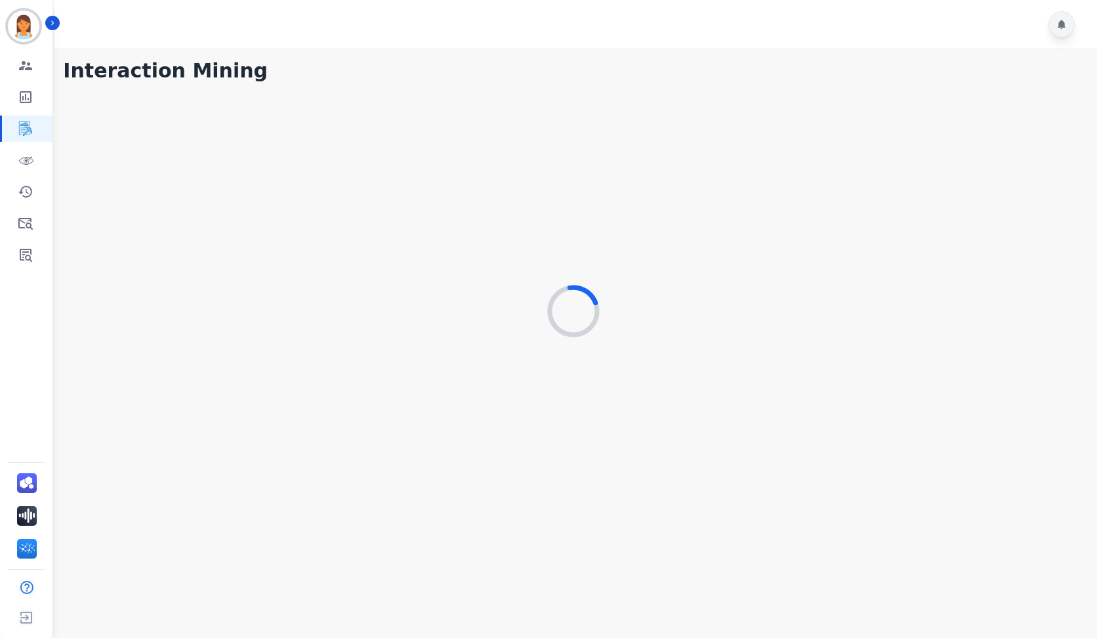
click at [1060, 20] on icon at bounding box center [1062, 24] width 11 height 11
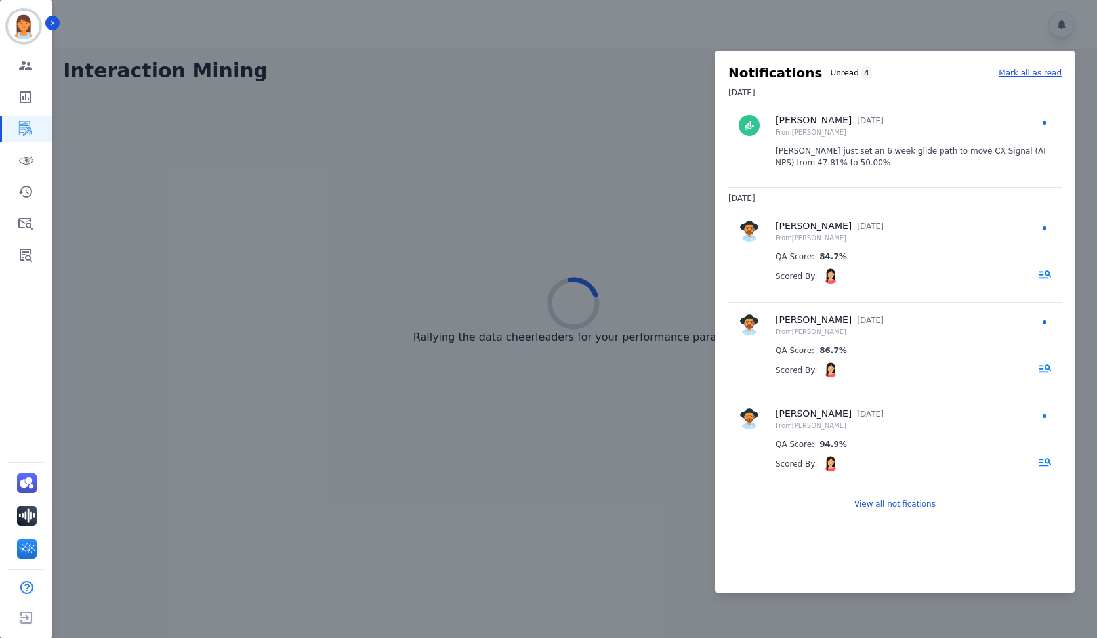
click at [641, 39] on div at bounding box center [548, 319] width 1097 height 638
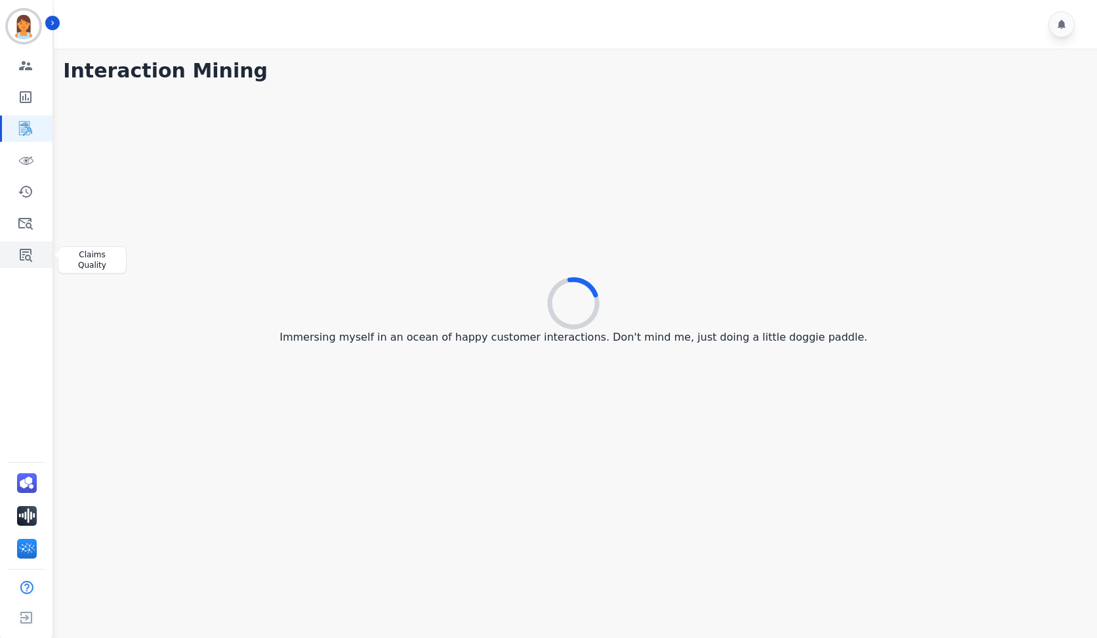
click at [35, 256] on link "Sidebar" at bounding box center [27, 255] width 51 height 26
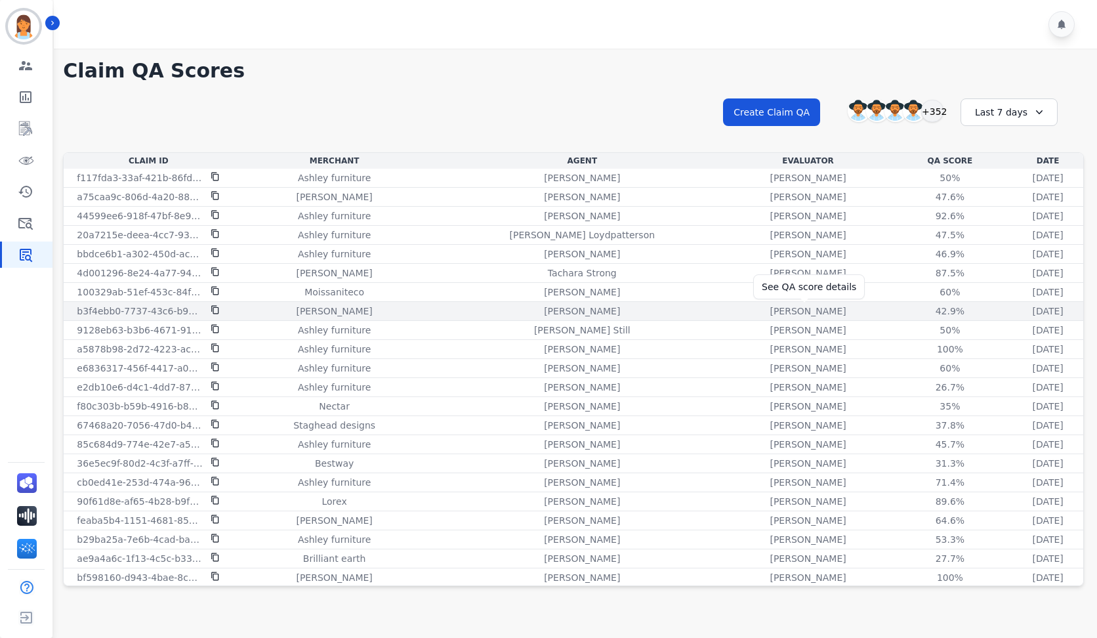
click at [921, 310] on div "42.9%" at bounding box center [950, 311] width 59 height 13
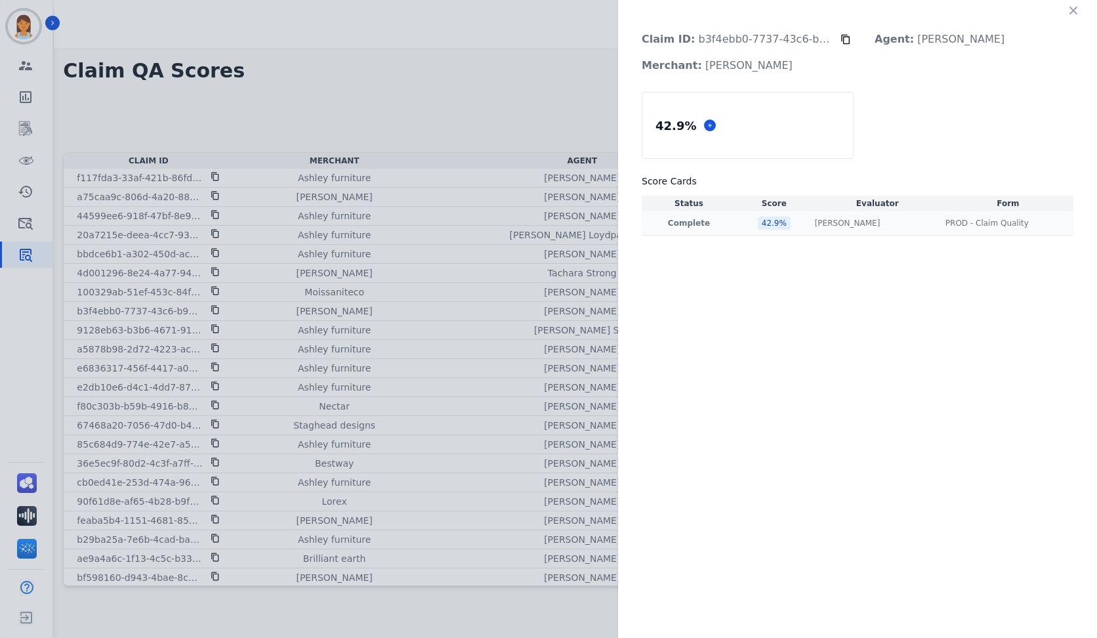
click at [770, 224] on div "42.9 %" at bounding box center [774, 223] width 33 height 13
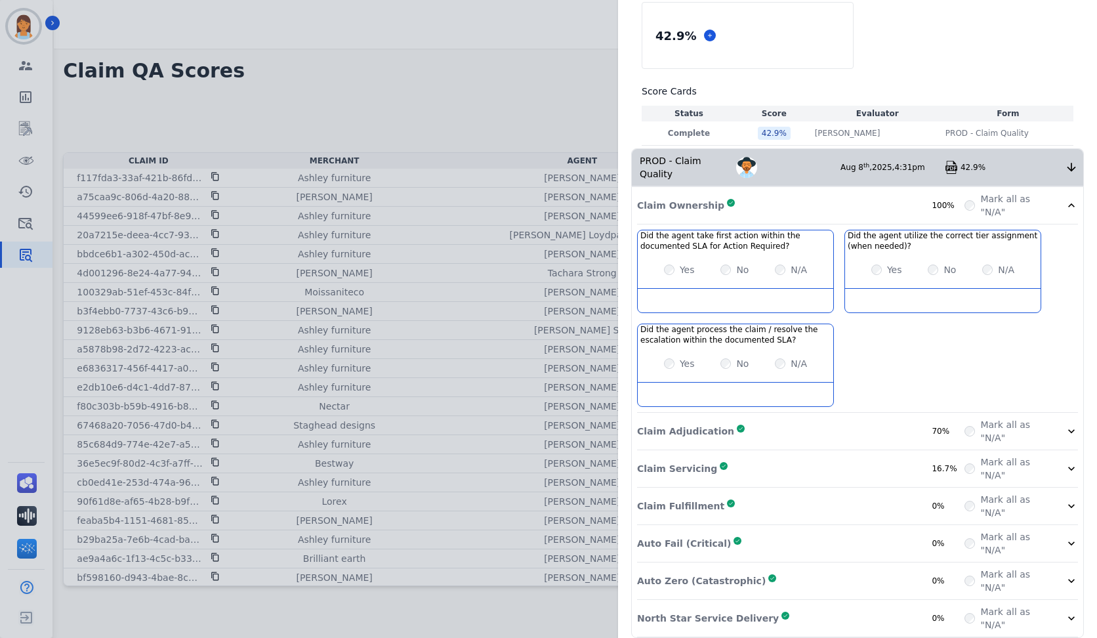
click at [856, 418] on div "Claim Adjudication Complete 70%" at bounding box center [801, 431] width 328 height 26
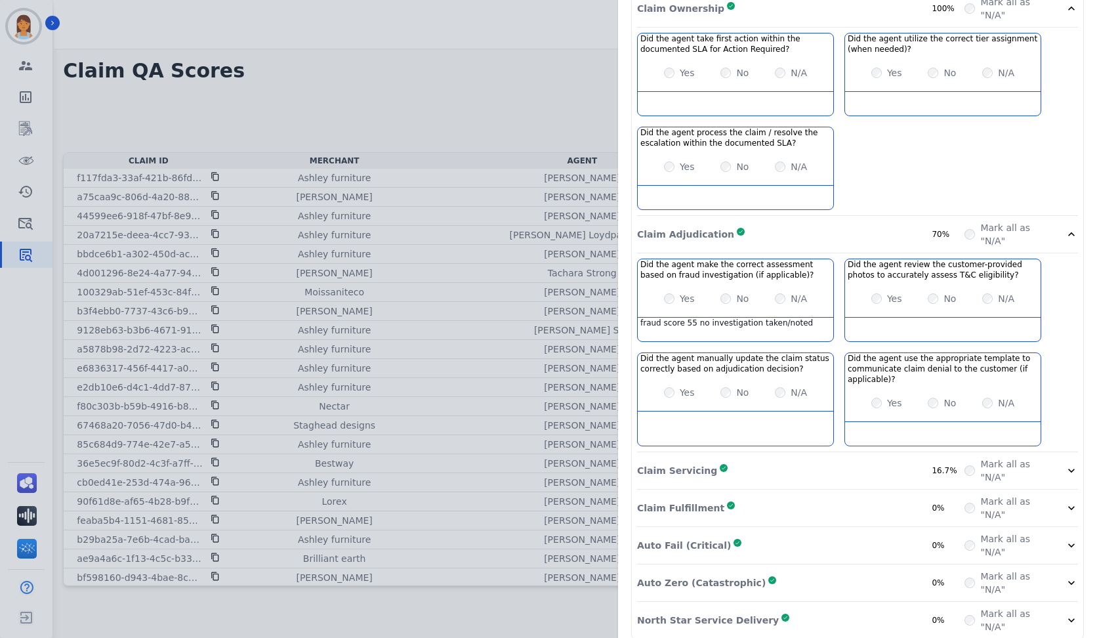
scroll to position [289, 0]
click at [854, 458] on div "Claim Servicing Complete 16.7%" at bounding box center [801, 468] width 328 height 26
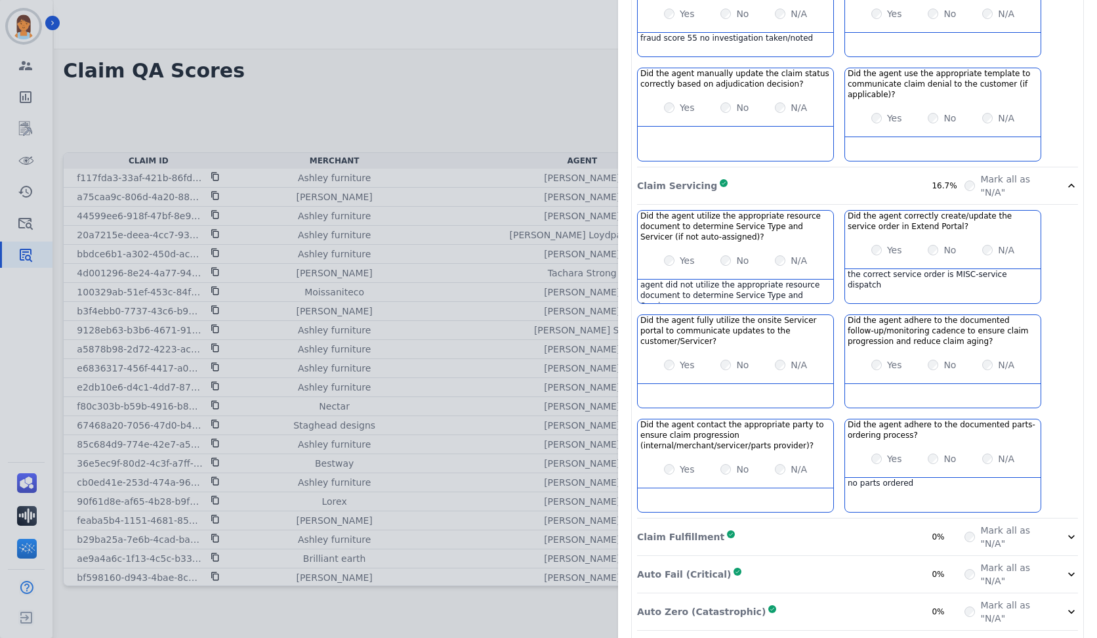
scroll to position [602, 0]
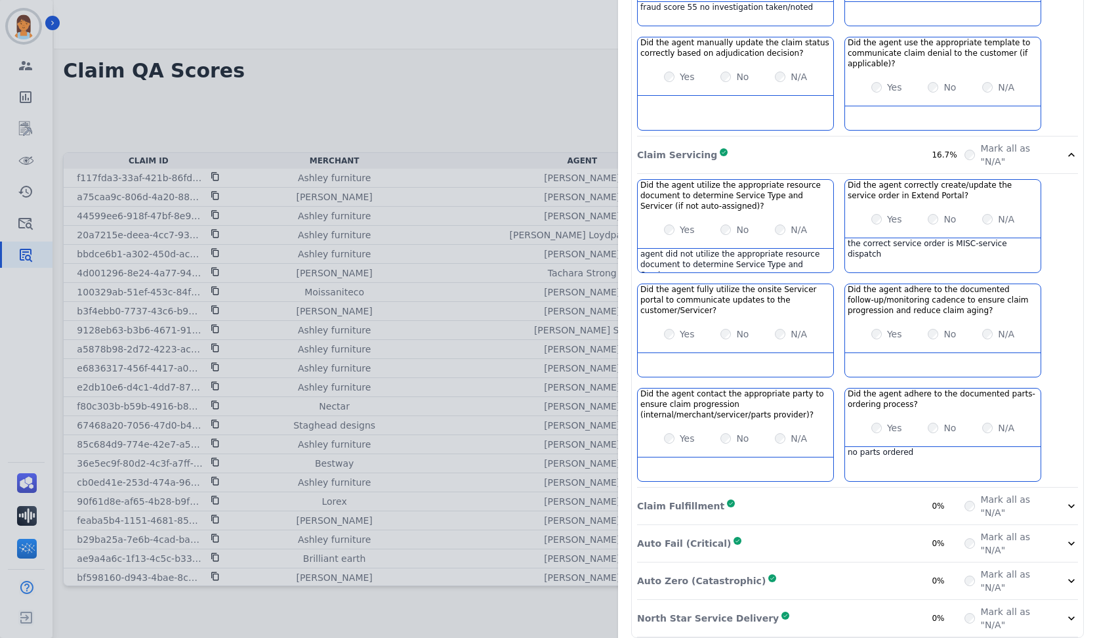
click at [855, 493] on div "Claim Fulfillment Complete 0%" at bounding box center [801, 506] width 328 height 26
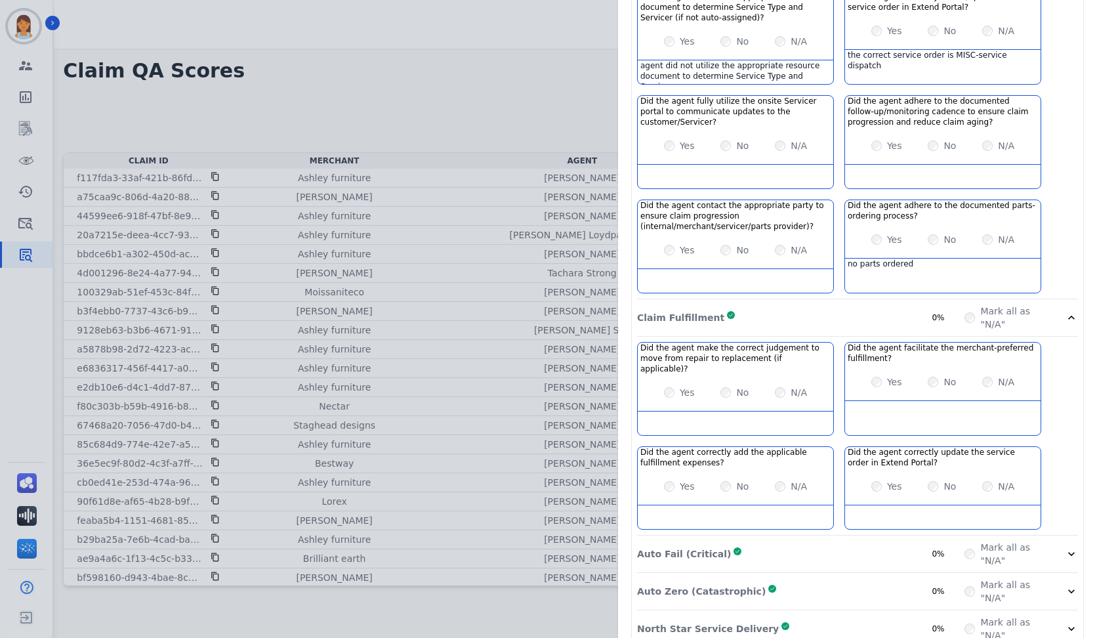
click at [851, 541] on div "Auto Fail (Critical) Complete 0%" at bounding box center [801, 554] width 328 height 26
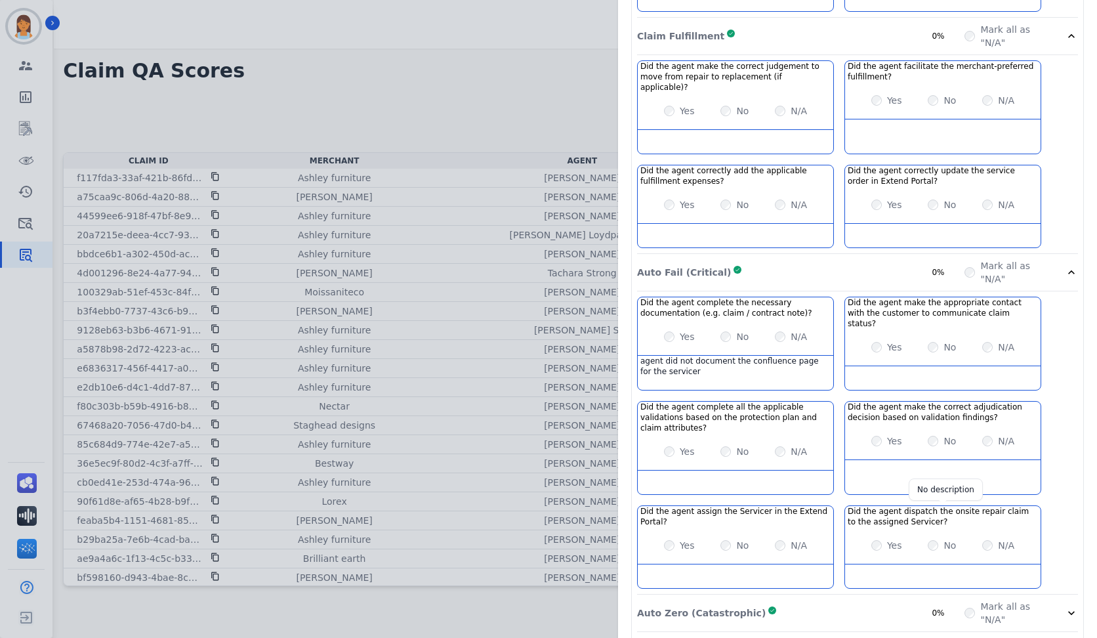
scroll to position [1073, 0]
click at [896, 599] on div "Auto Zero (Catastrophic) Complete 0%" at bounding box center [801, 612] width 328 height 26
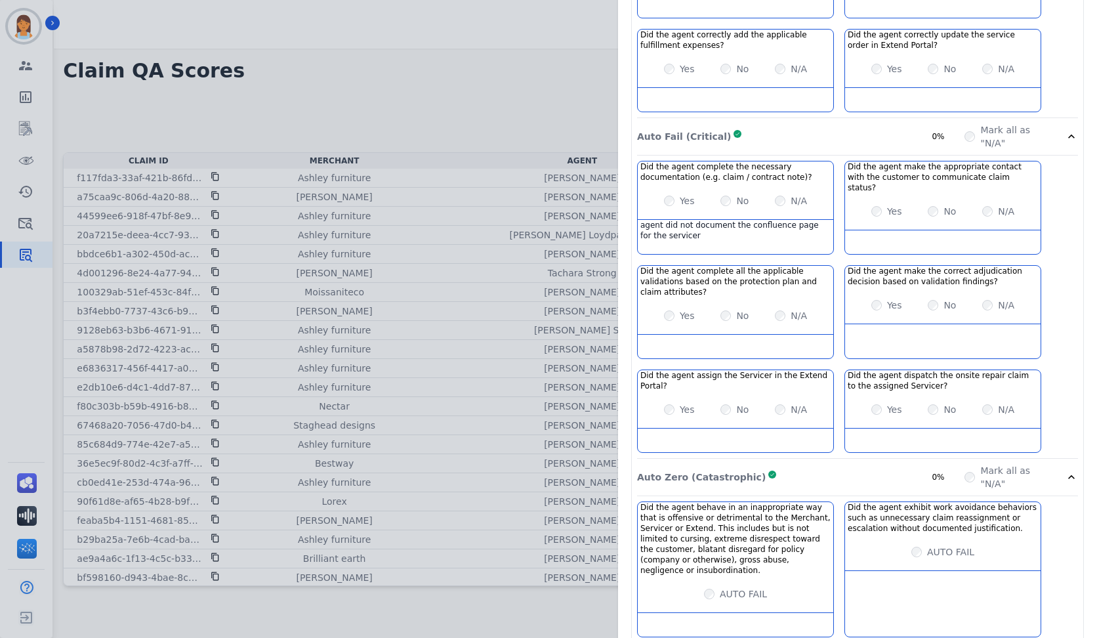
scroll to position [1210, 0]
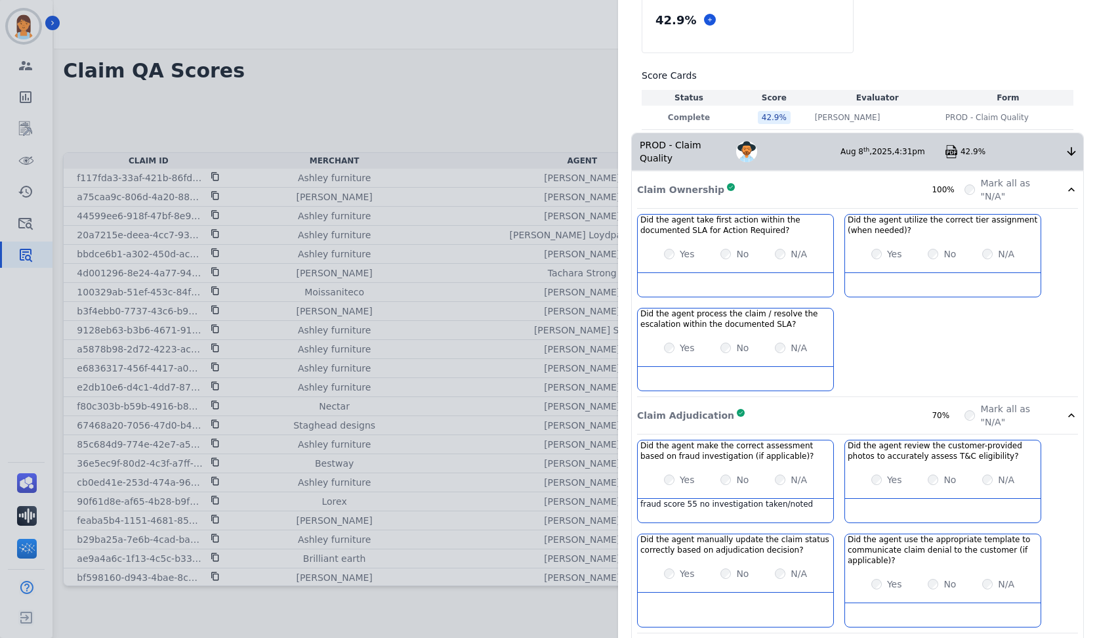
scroll to position [0, 0]
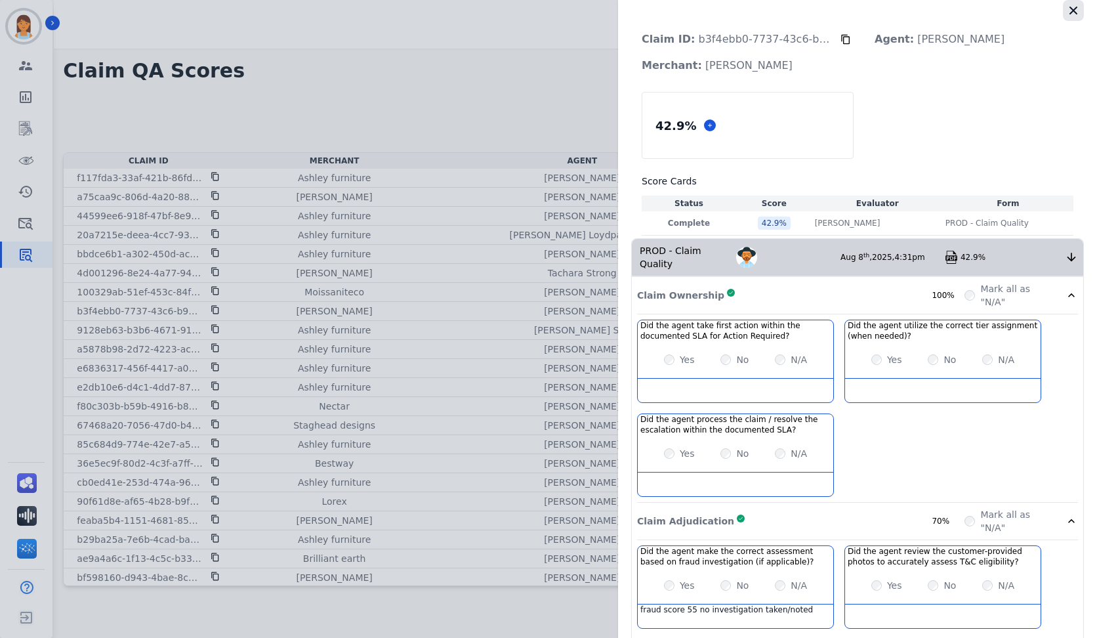
click at [1074, 14] on icon "button" at bounding box center [1073, 10] width 13 height 13
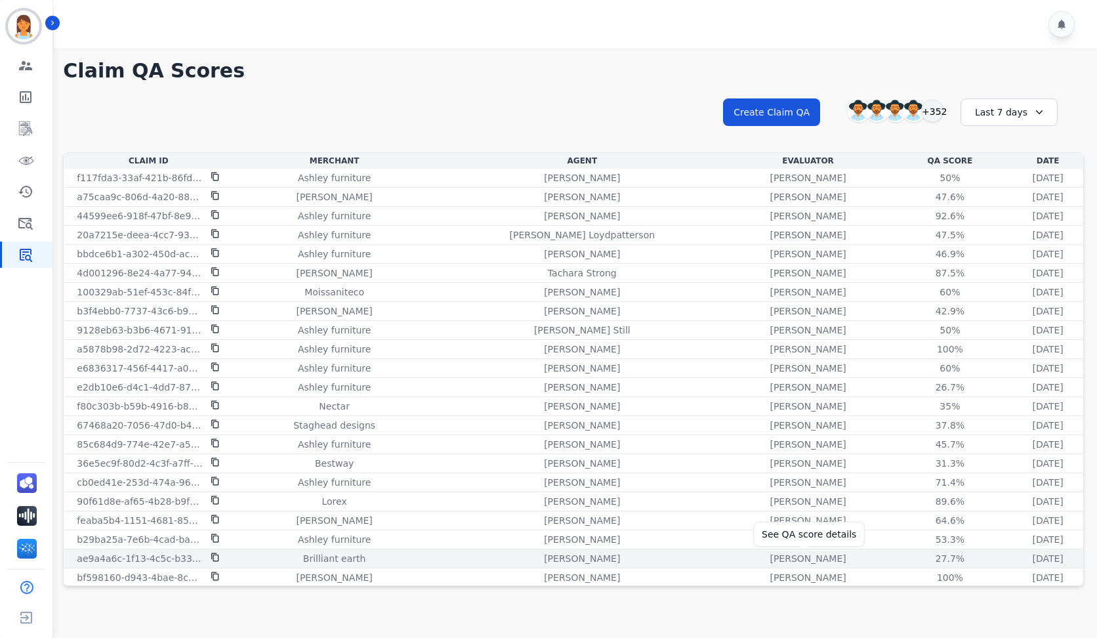
click at [921, 559] on div "27.7%" at bounding box center [950, 558] width 59 height 13
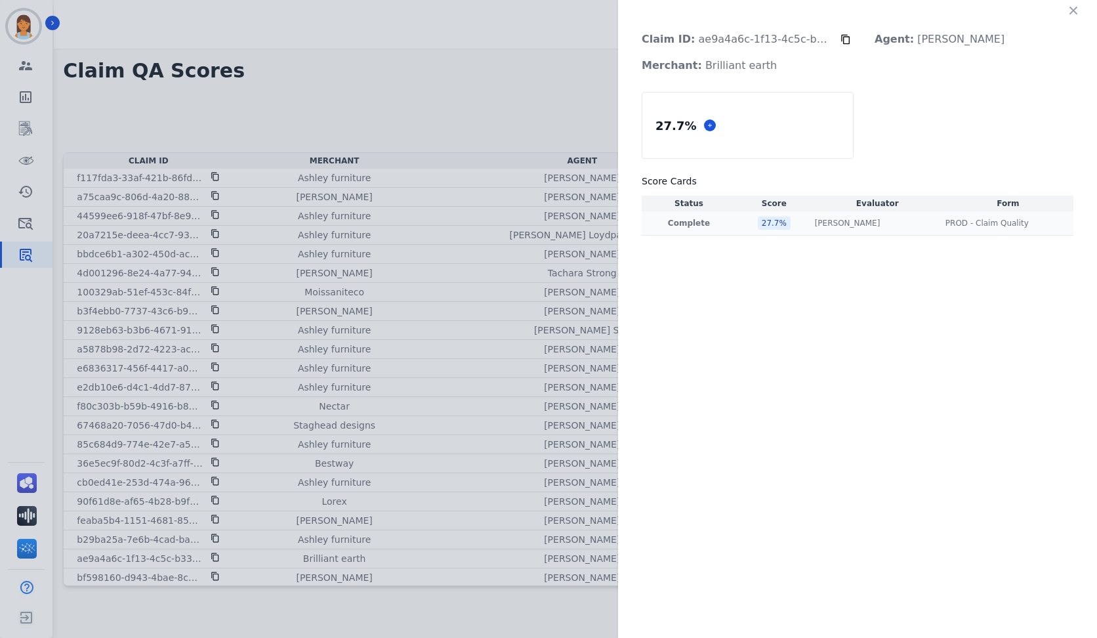
click at [760, 234] on td "27.7 %" at bounding box center [774, 223] width 76 height 24
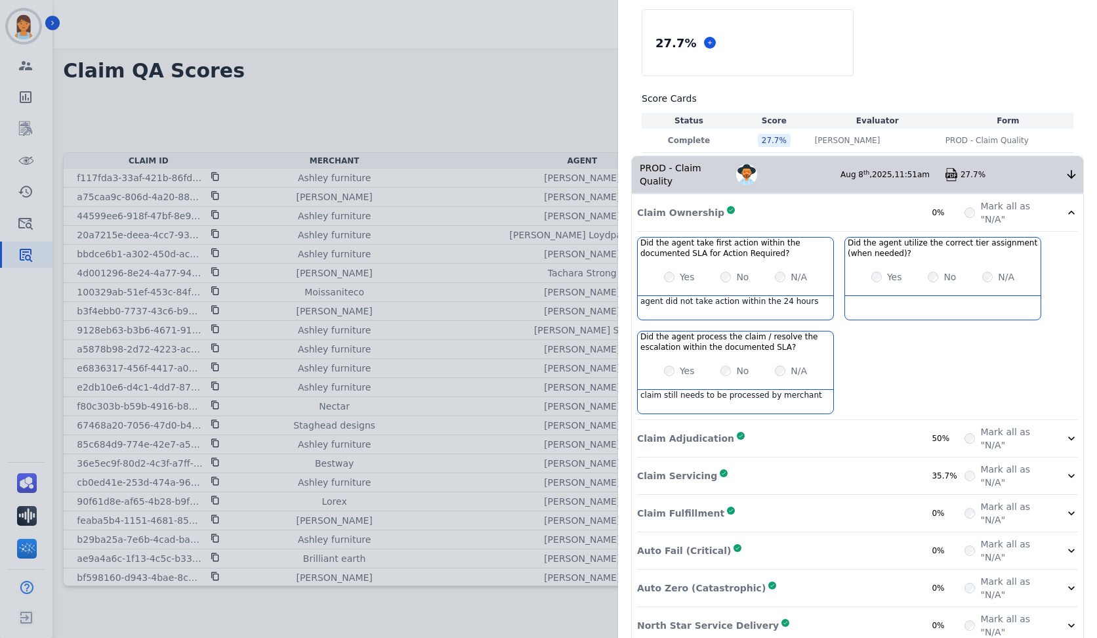
scroll to position [90, 0]
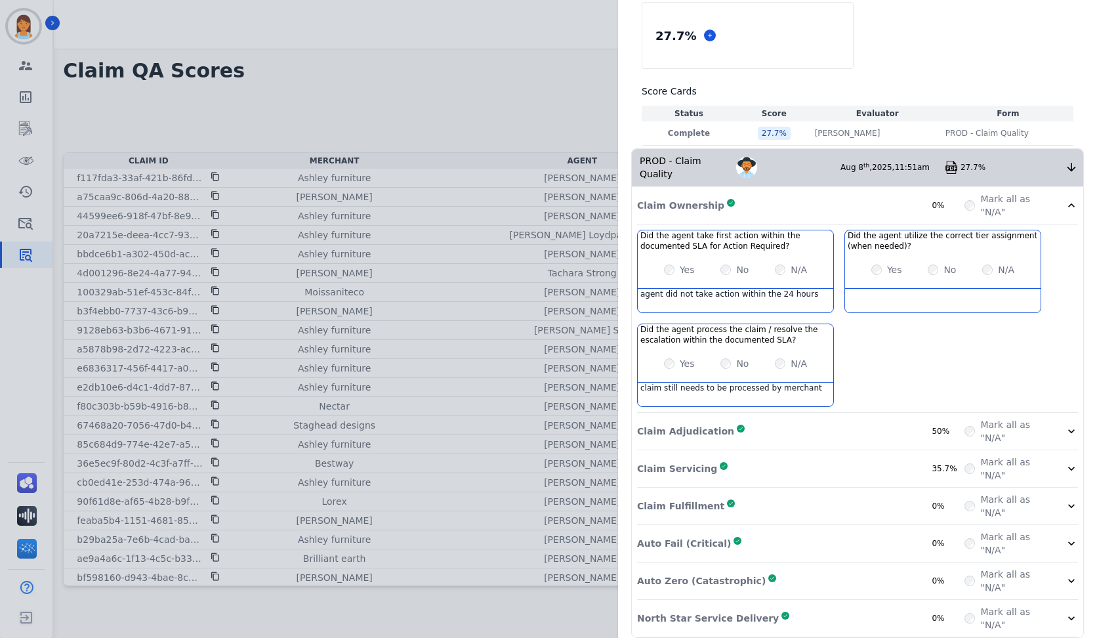
click at [866, 418] on div "Claim Adjudication Complete 50%" at bounding box center [801, 431] width 328 height 26
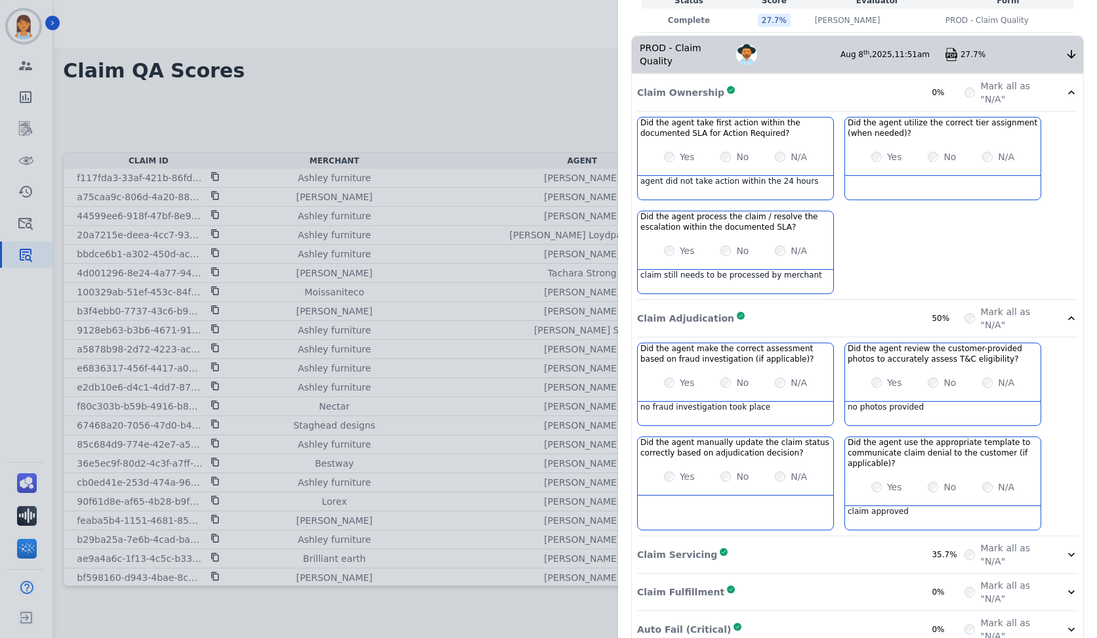
scroll to position [221, 0]
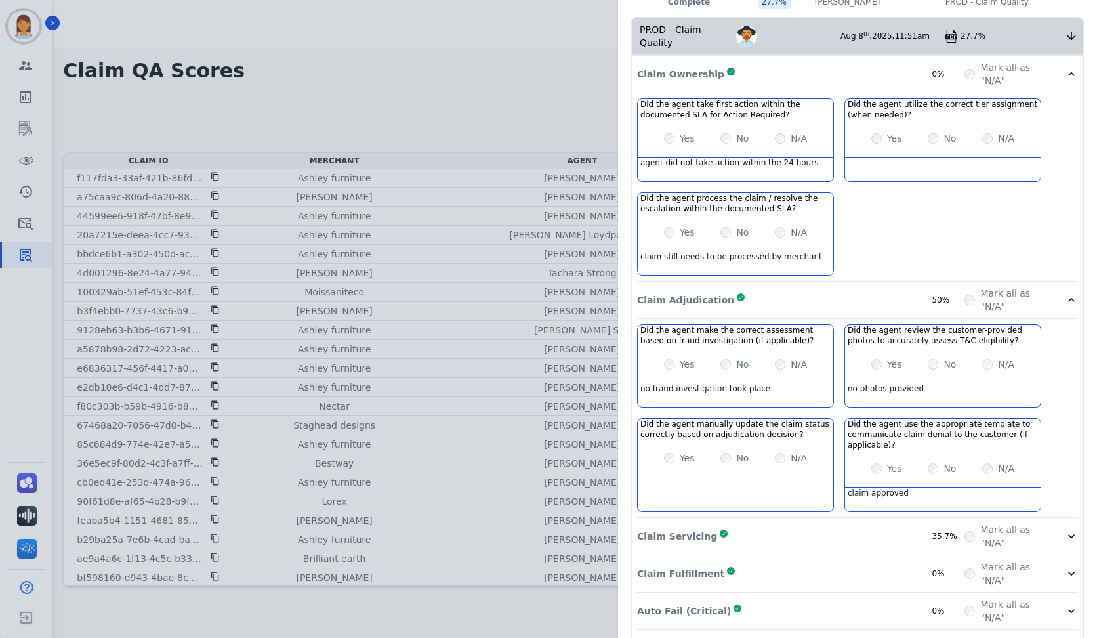
click at [887, 523] on div "Claim Servicing Complete 35.7%" at bounding box center [801, 536] width 328 height 26
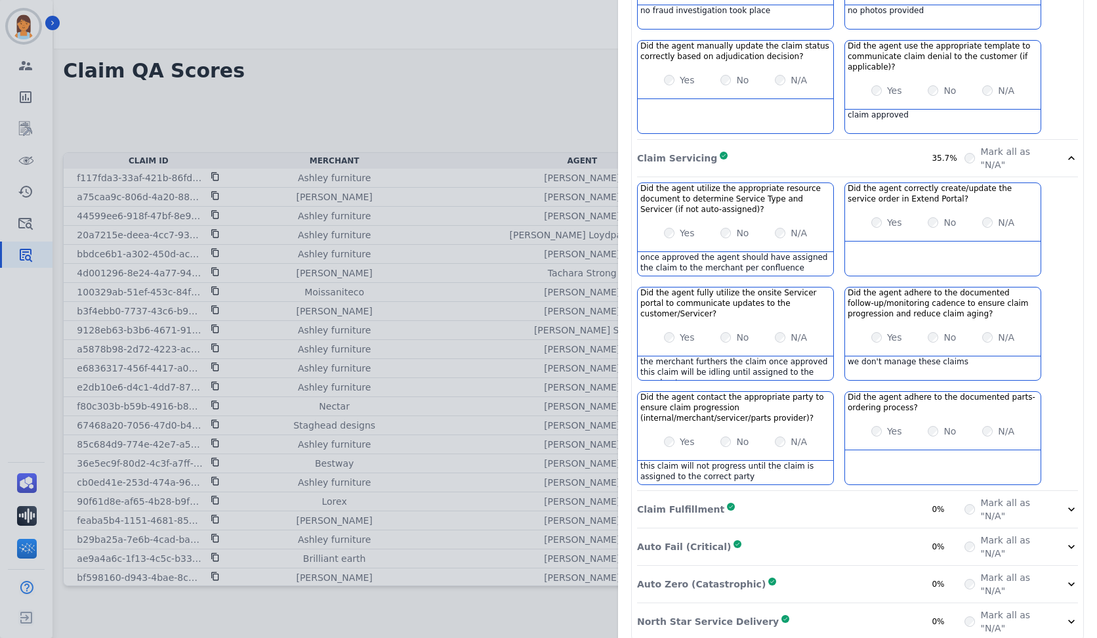
scroll to position [602, 0]
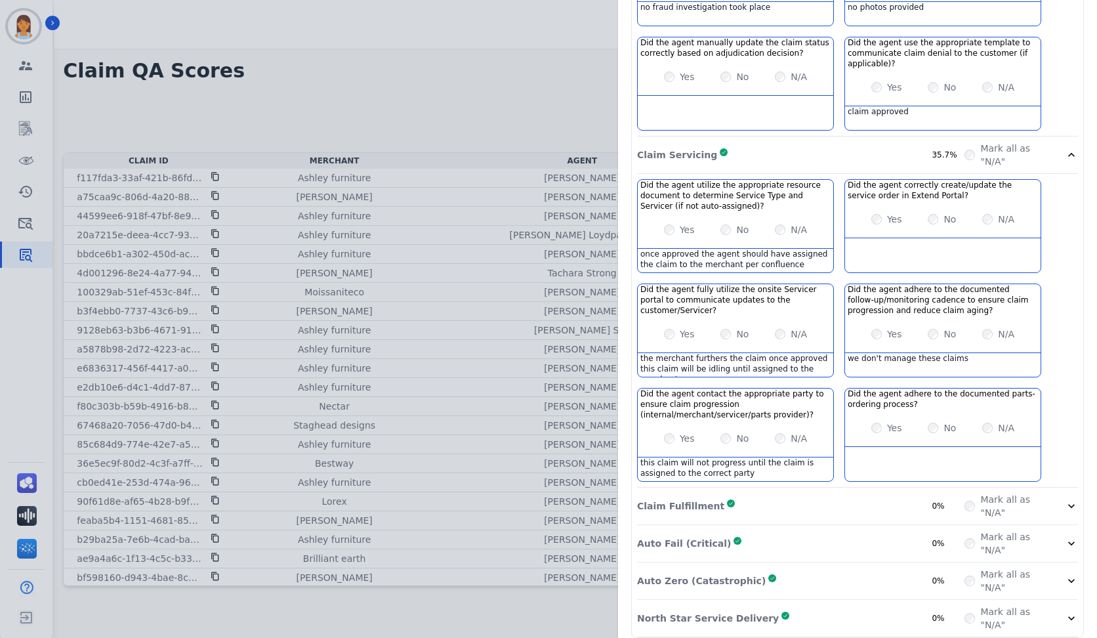
click at [793, 493] on div "Claim Fulfillment Complete 0%" at bounding box center [801, 506] width 328 height 26
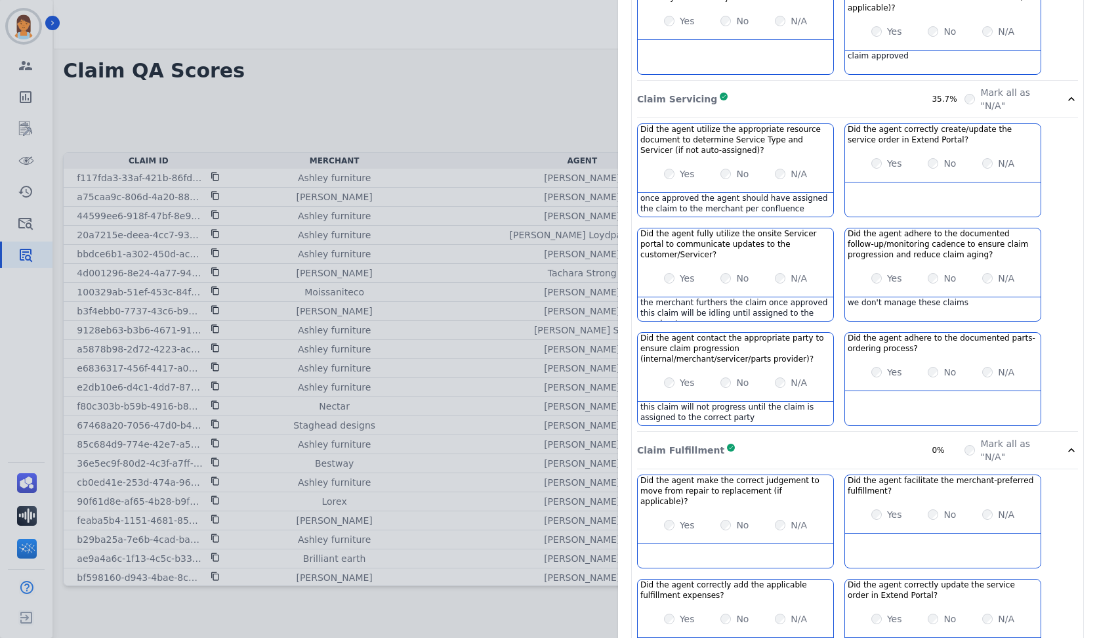
scroll to position [791, 0]
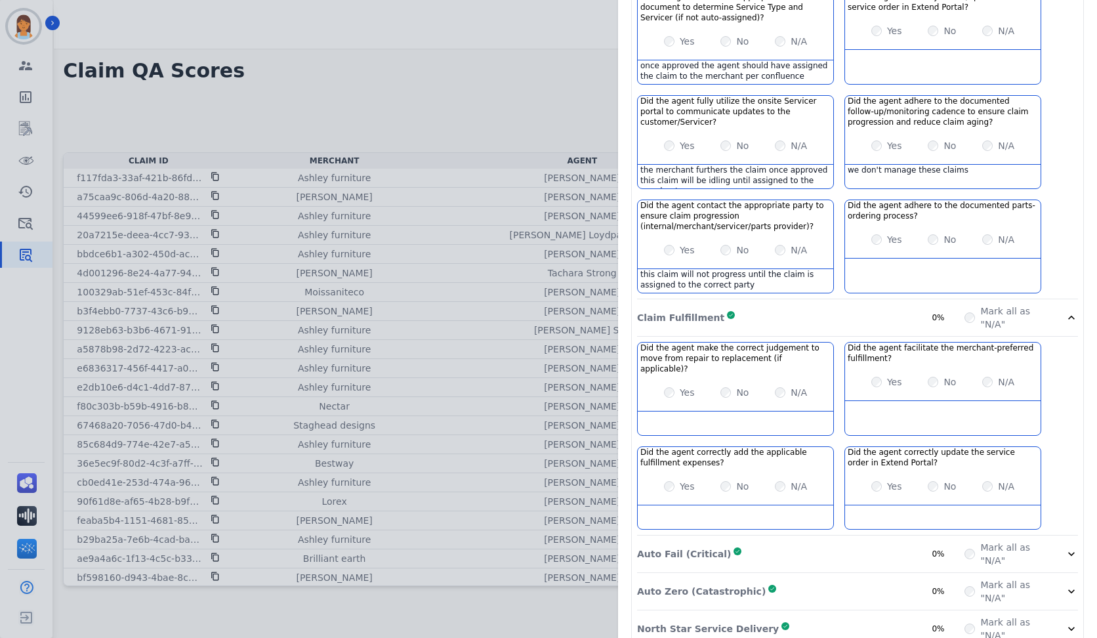
click at [880, 541] on div "Auto Fail (Critical) Complete 0%" at bounding box center [801, 554] width 328 height 26
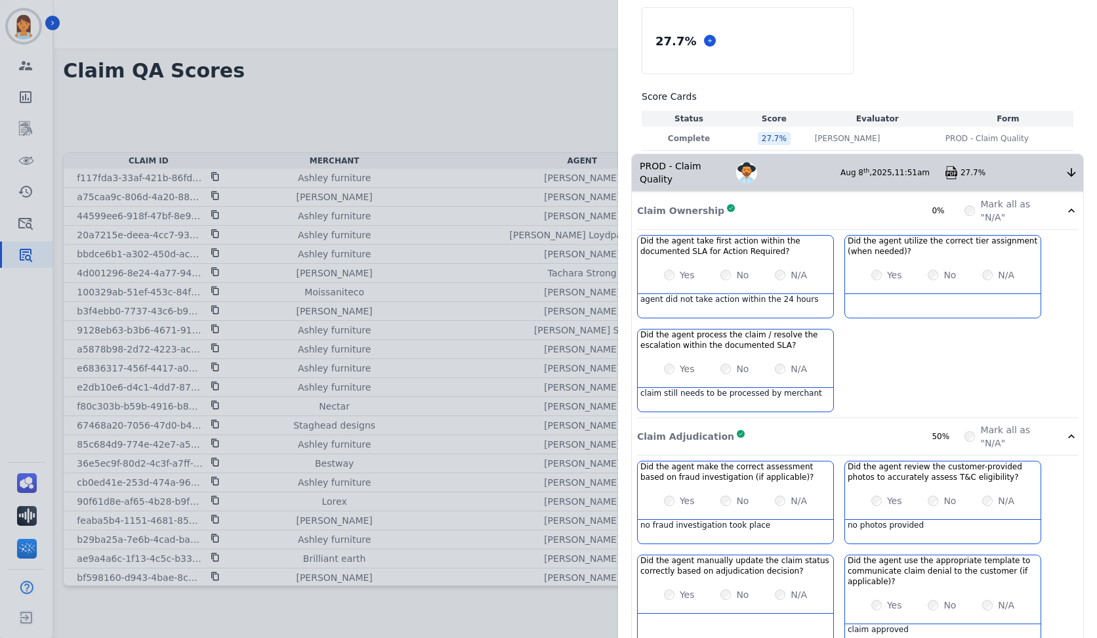
scroll to position [0, 0]
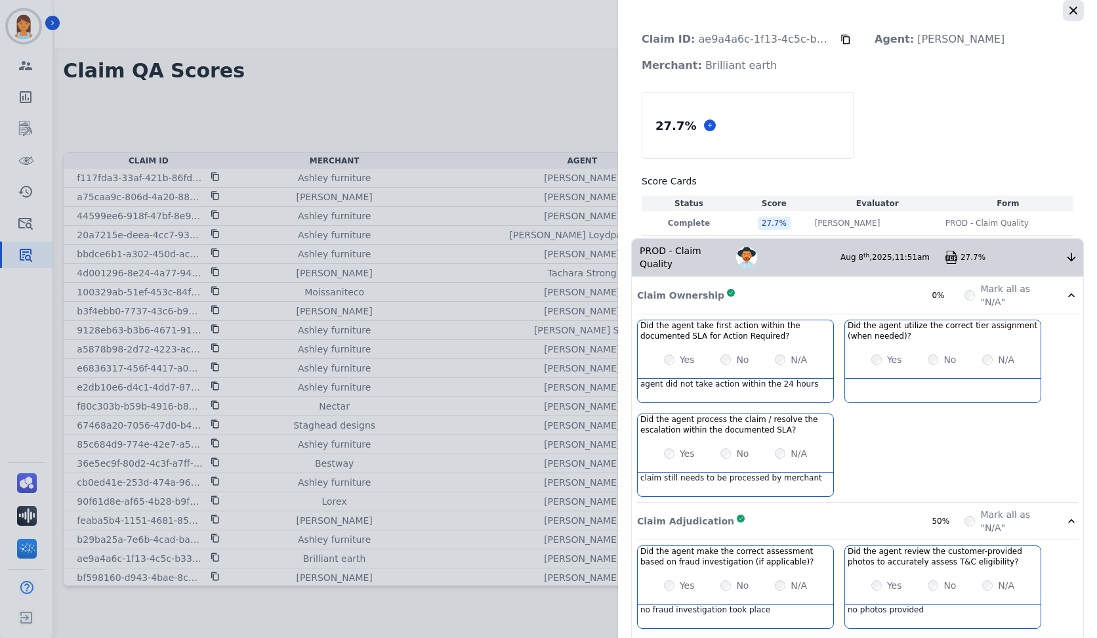
click at [1068, 14] on icon "button" at bounding box center [1073, 10] width 13 height 13
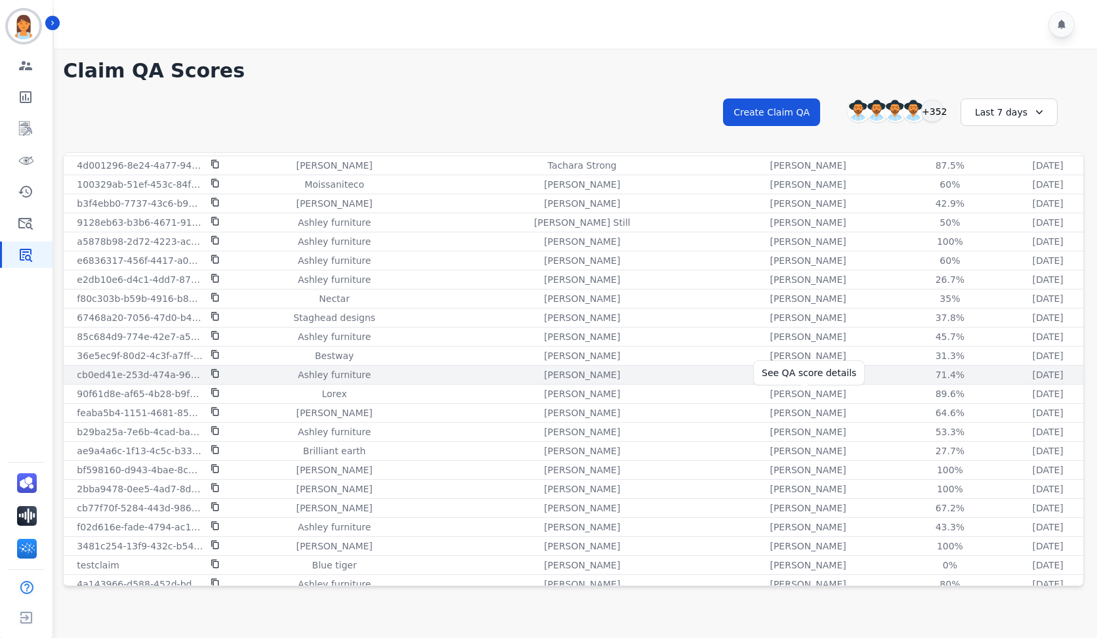
scroll to position [131, 0]
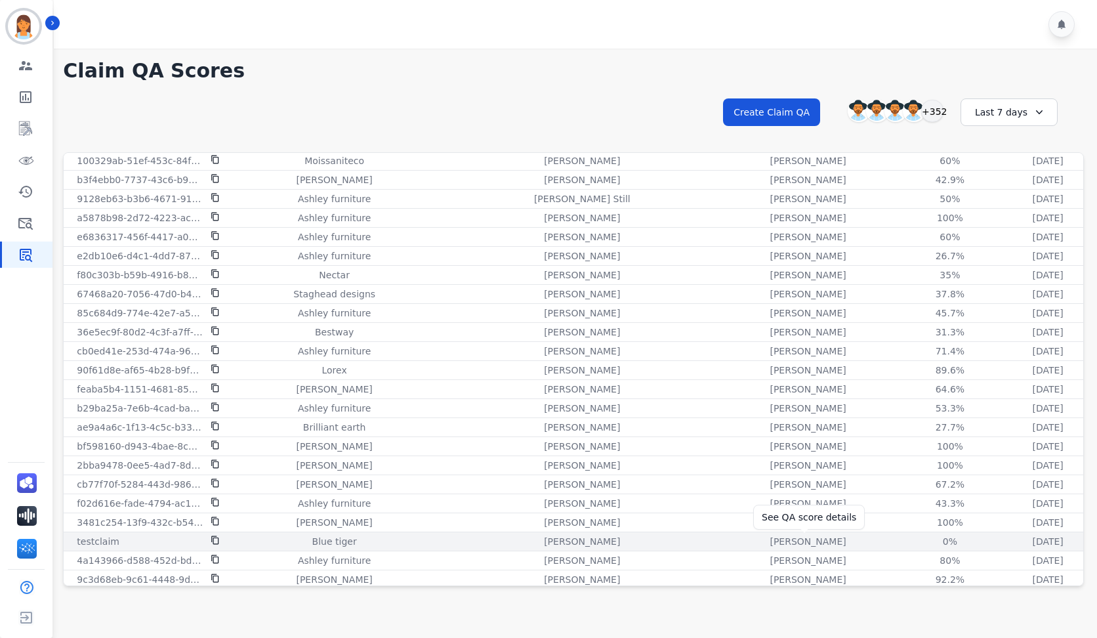
click at [921, 536] on div "0%" at bounding box center [950, 541] width 59 height 13
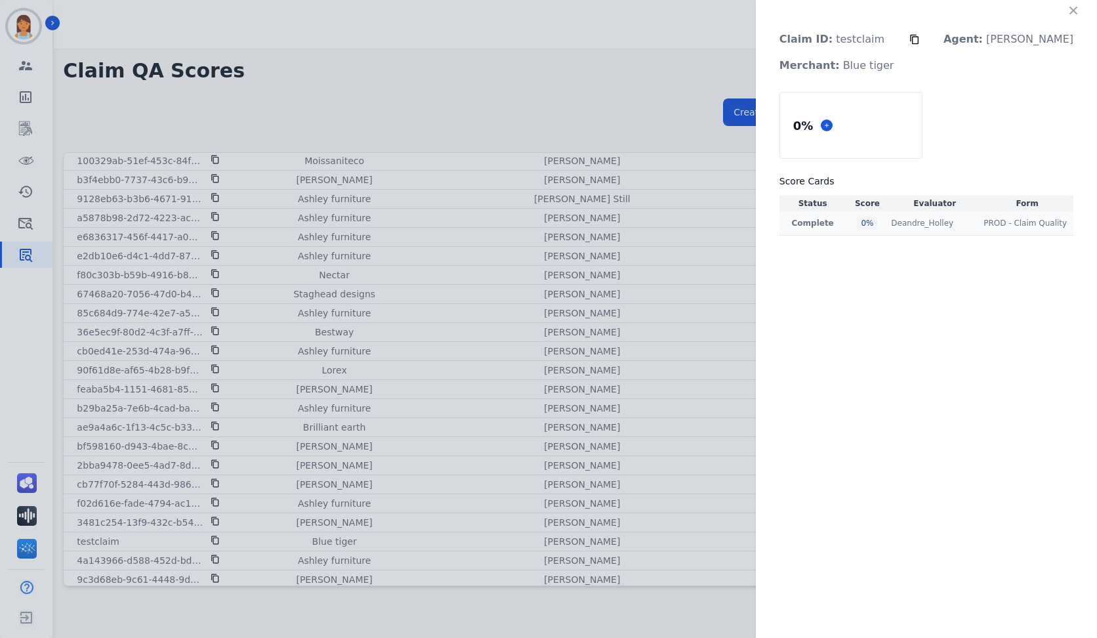
click at [847, 215] on td "Complete" at bounding box center [813, 223] width 67 height 24
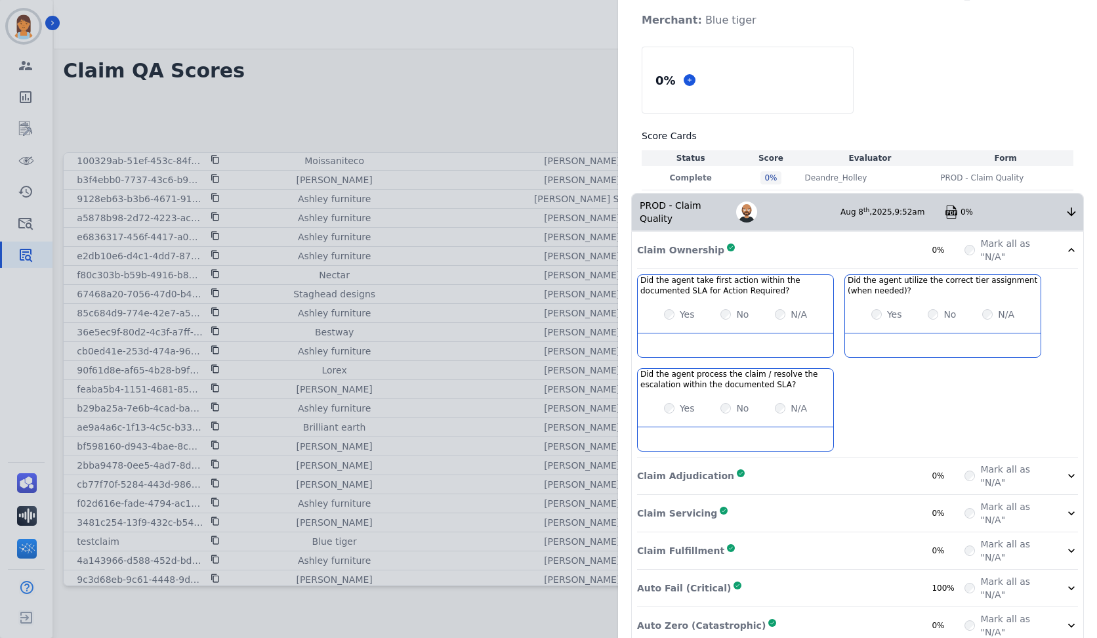
scroll to position [0, 0]
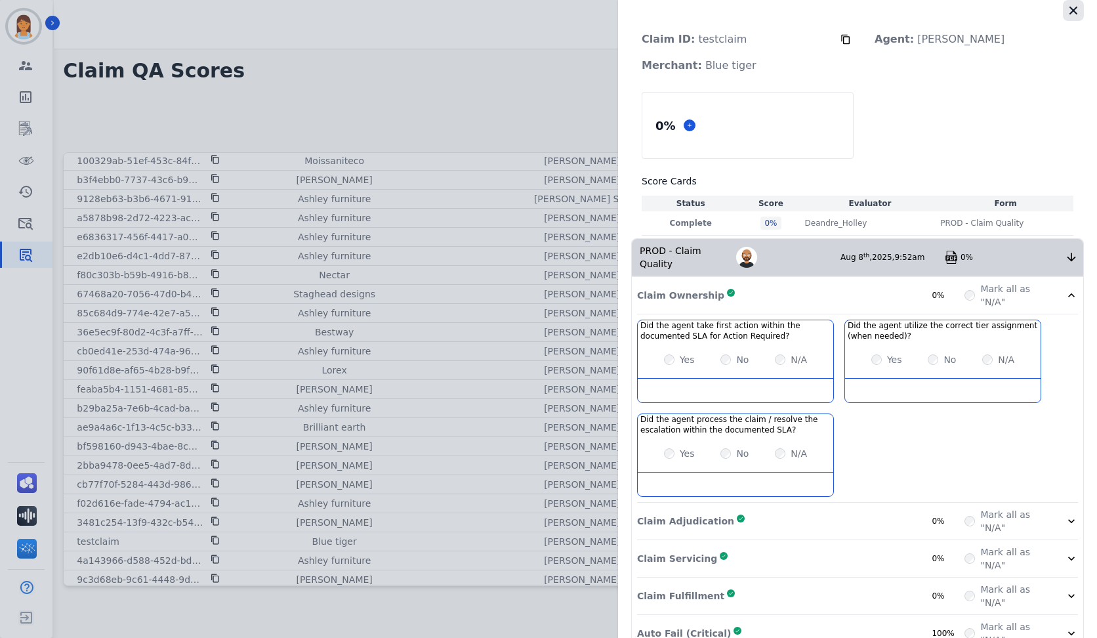
click at [1067, 14] on icon "button" at bounding box center [1073, 10] width 13 height 13
